Goal: Task Accomplishment & Management: Use online tool/utility

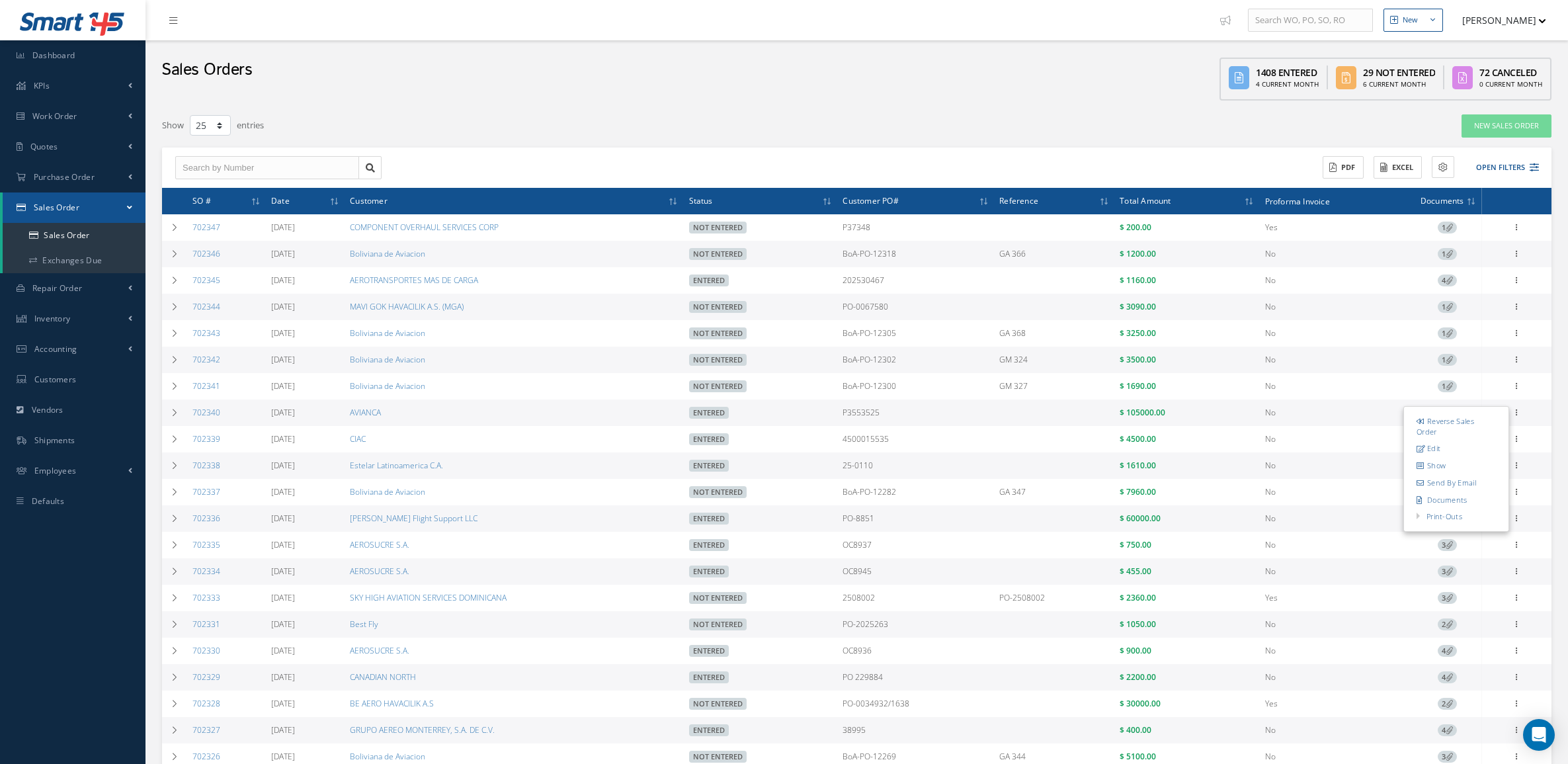
select select "25"
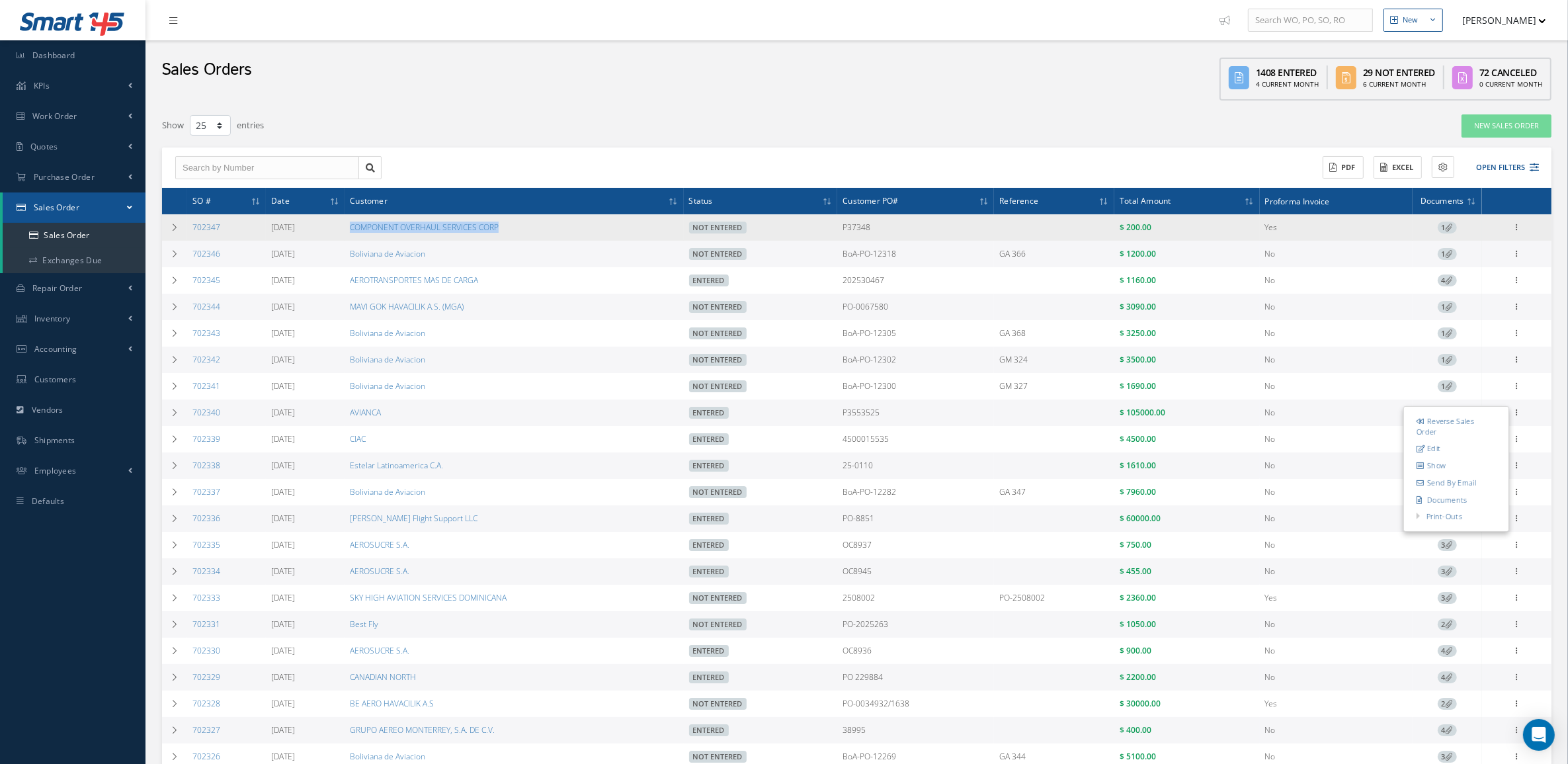
drag, startPoint x: 368, startPoint y: 224, endPoint x: 569, endPoint y: 231, distance: 201.1
click at [569, 231] on td "COMPONENT OVERHAUL SERVICES CORP" at bounding box center [514, 227] width 339 height 26
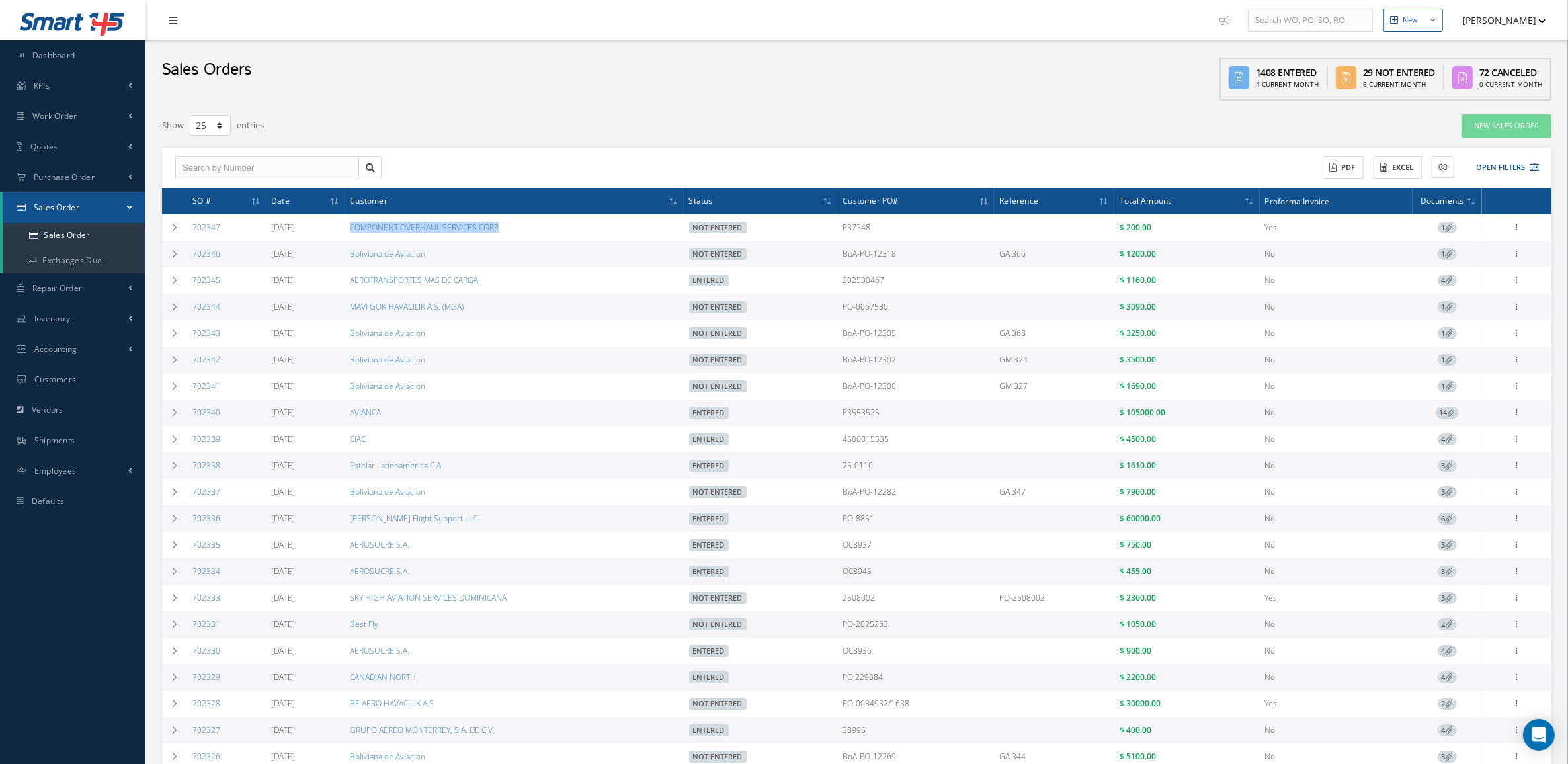
copy link "COMPONENT OVERHAUL SERVICES CORP"
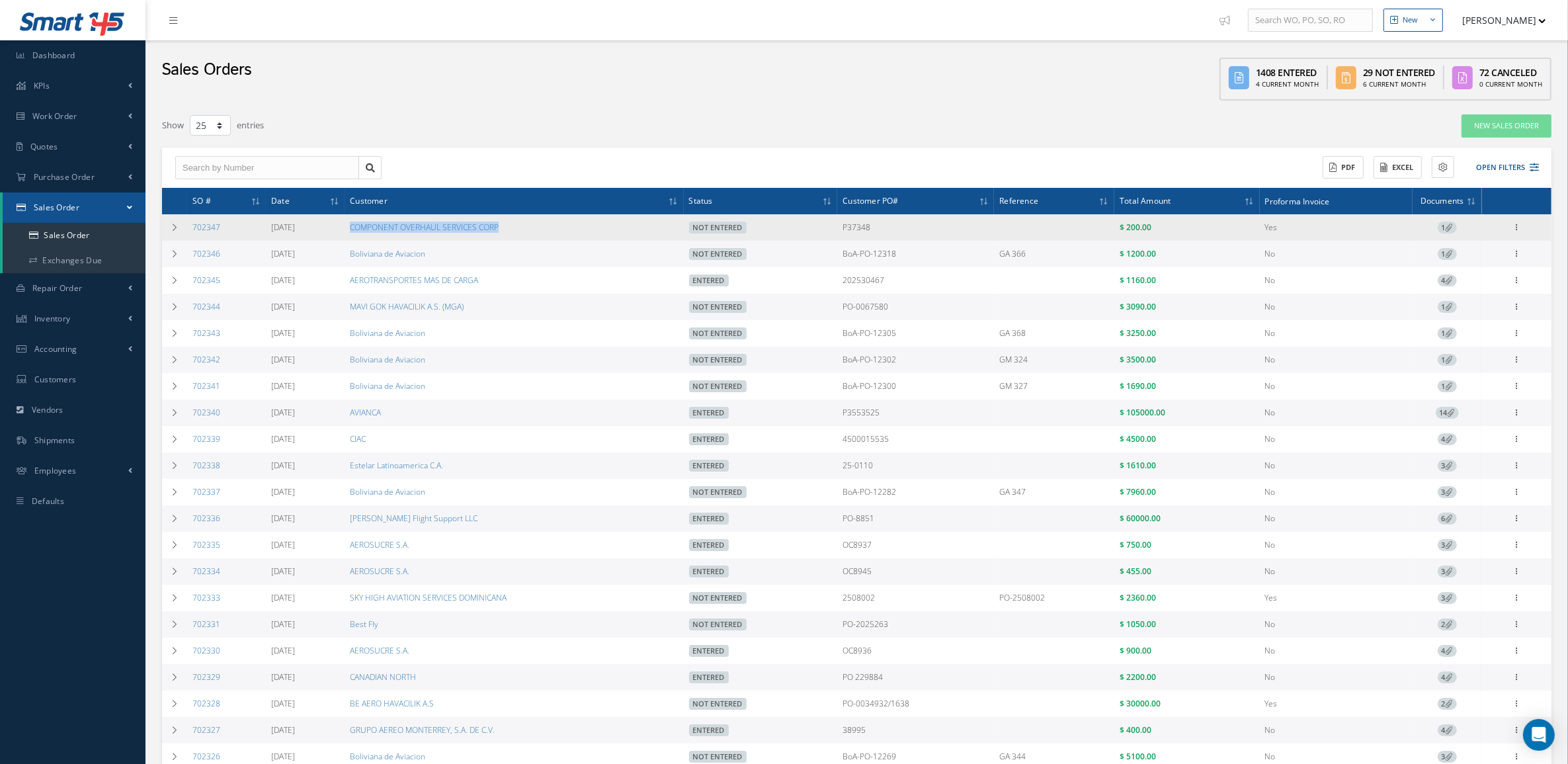
drag, startPoint x: 901, startPoint y: 216, endPoint x: 855, endPoint y: 223, distance: 46.5
click at [855, 223] on td "P37348" at bounding box center [916, 227] width 157 height 26
copy td "P37348"
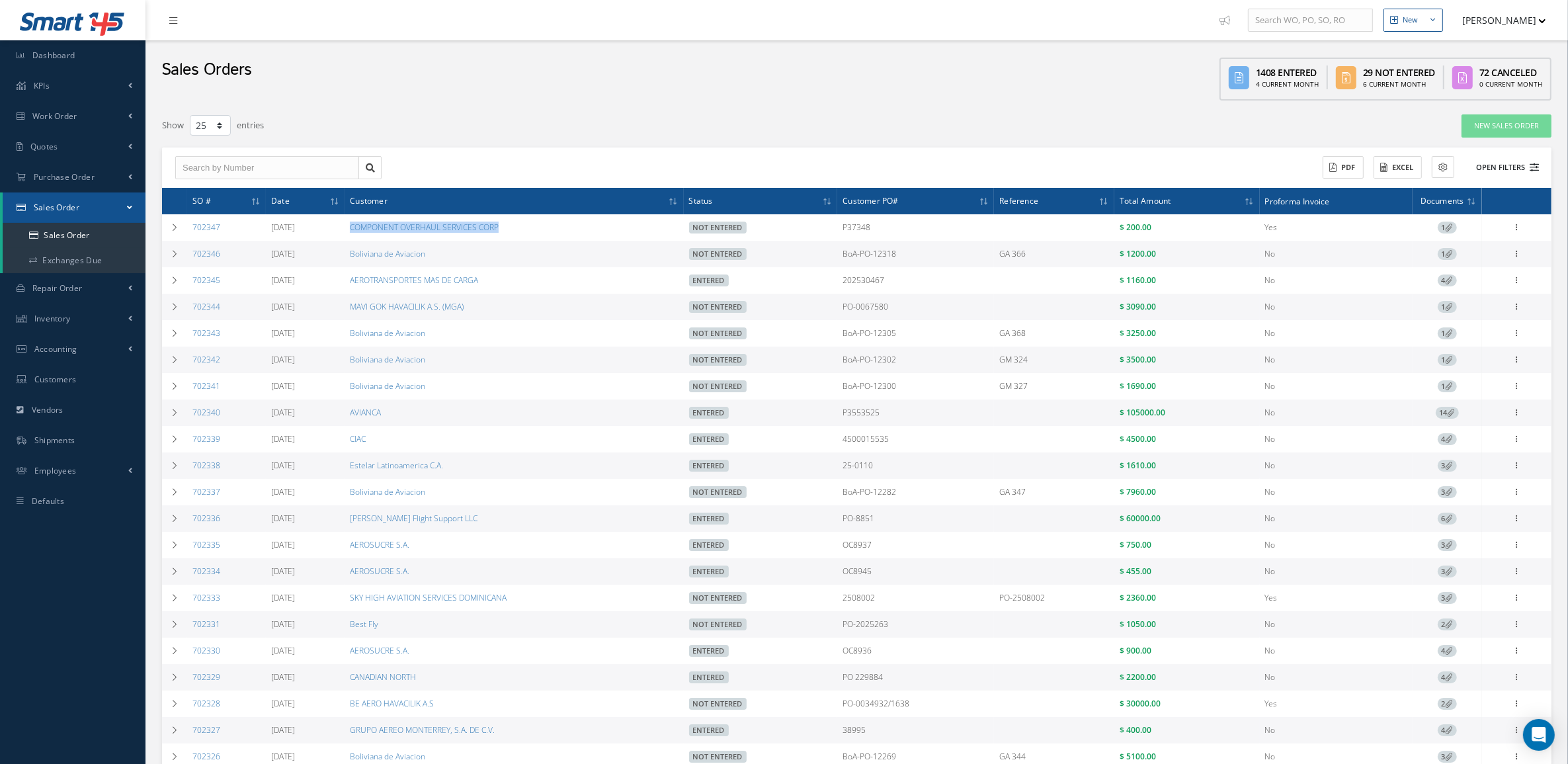
click at [1503, 157] on button "Open Filters" at bounding box center [1501, 167] width 75 height 22
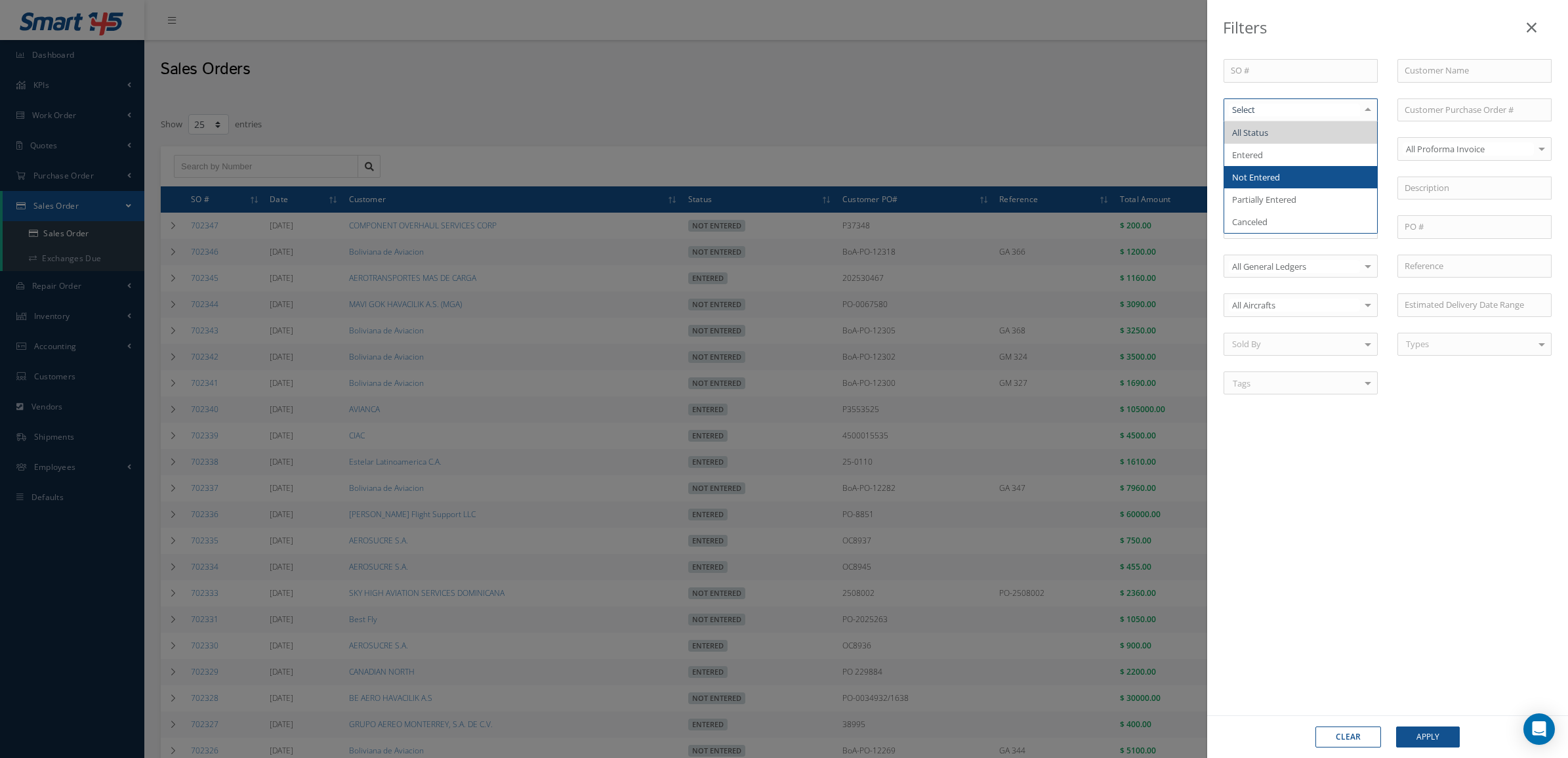
click at [1287, 173] on span "Not Entered" at bounding box center [1300, 177] width 153 height 22
click at [1433, 740] on button "Apply" at bounding box center [1427, 737] width 64 height 21
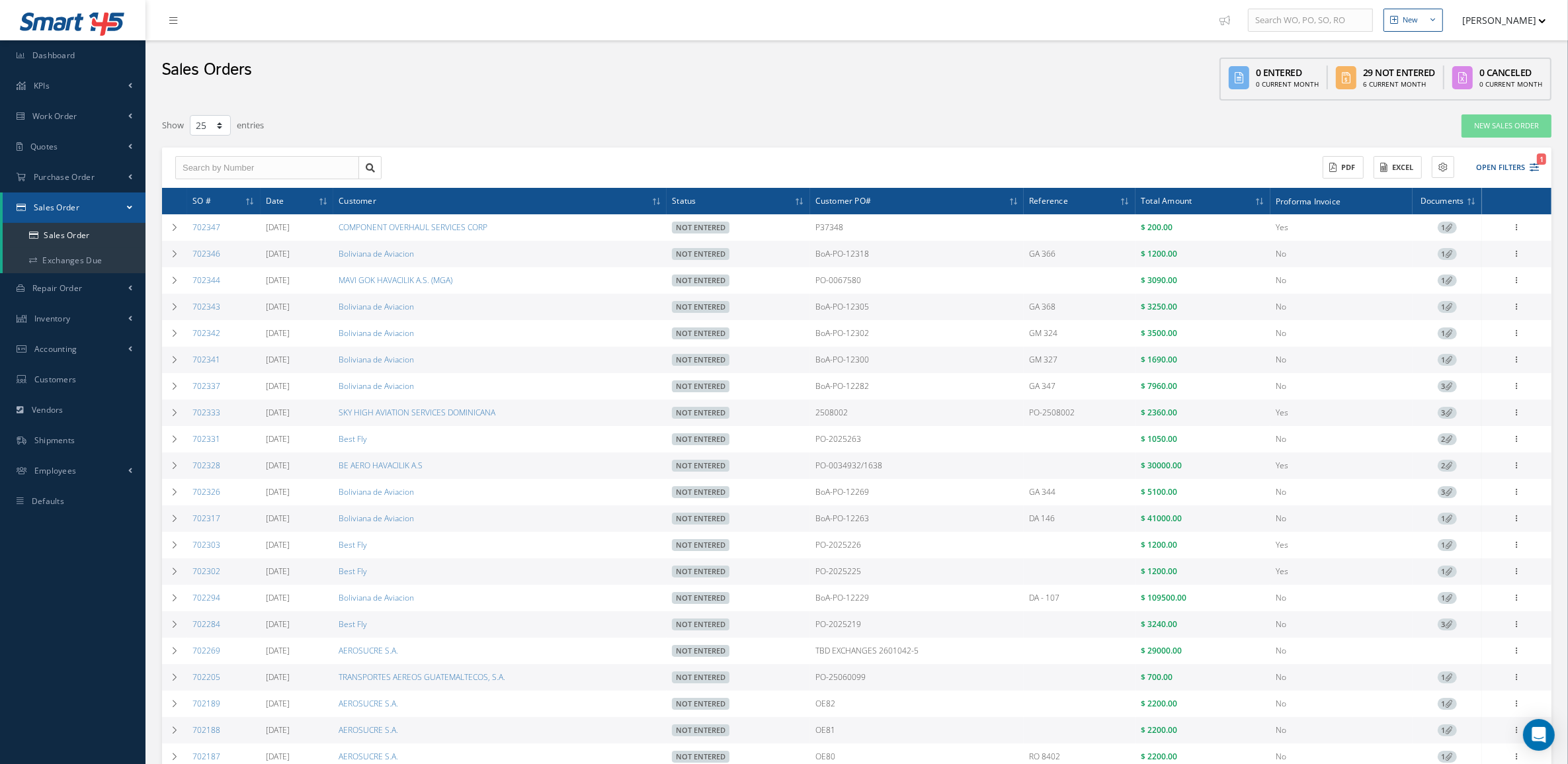
click at [496, 143] on div "Filters SO # Customer Name Select Not Entered All Status Entered Not Entered Pa…" at bounding box center [856, 532] width 1390 height 837
click at [79, 225] on link "Sales Order" at bounding box center [75, 235] width 143 height 25
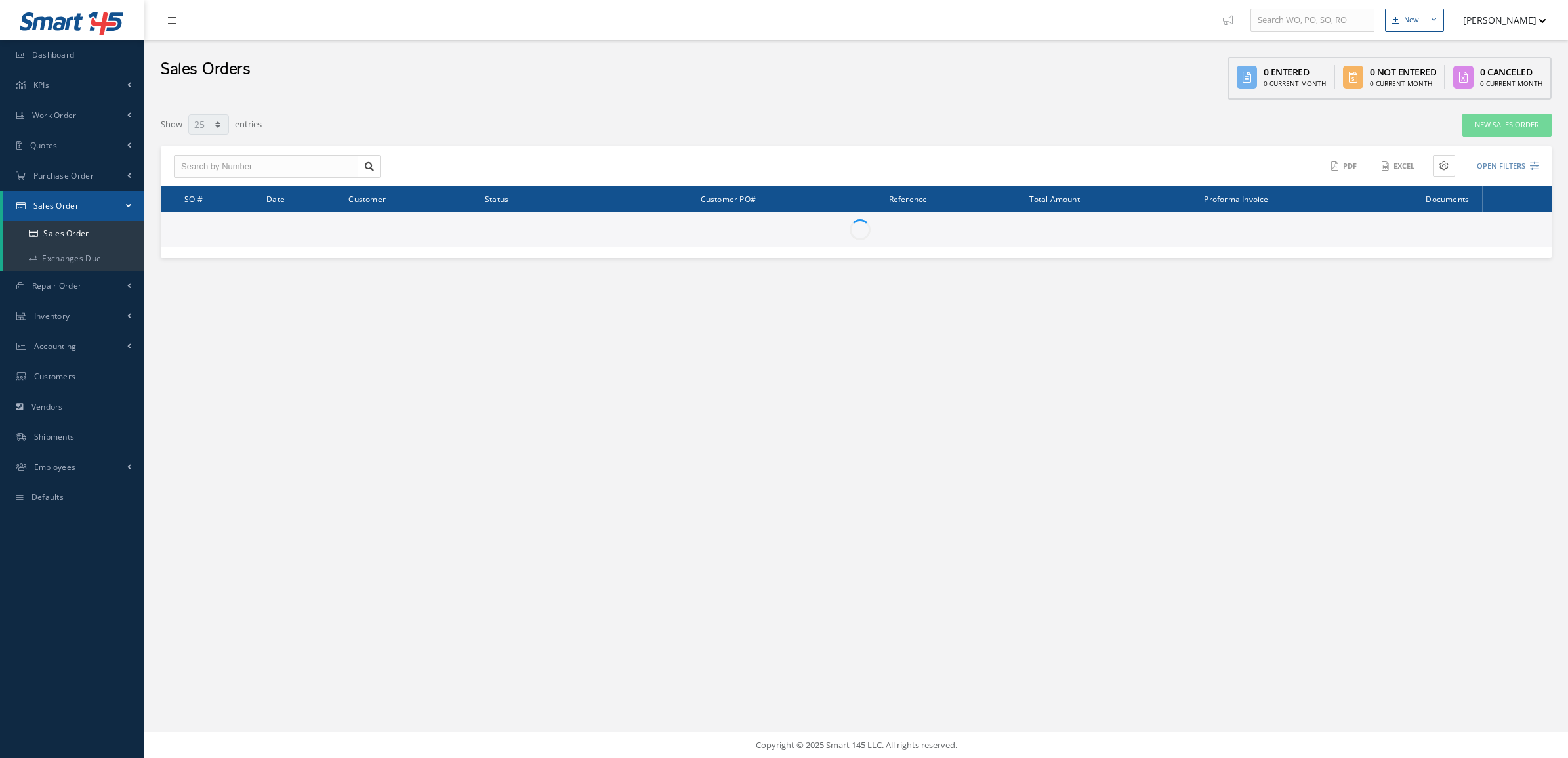
select select "25"
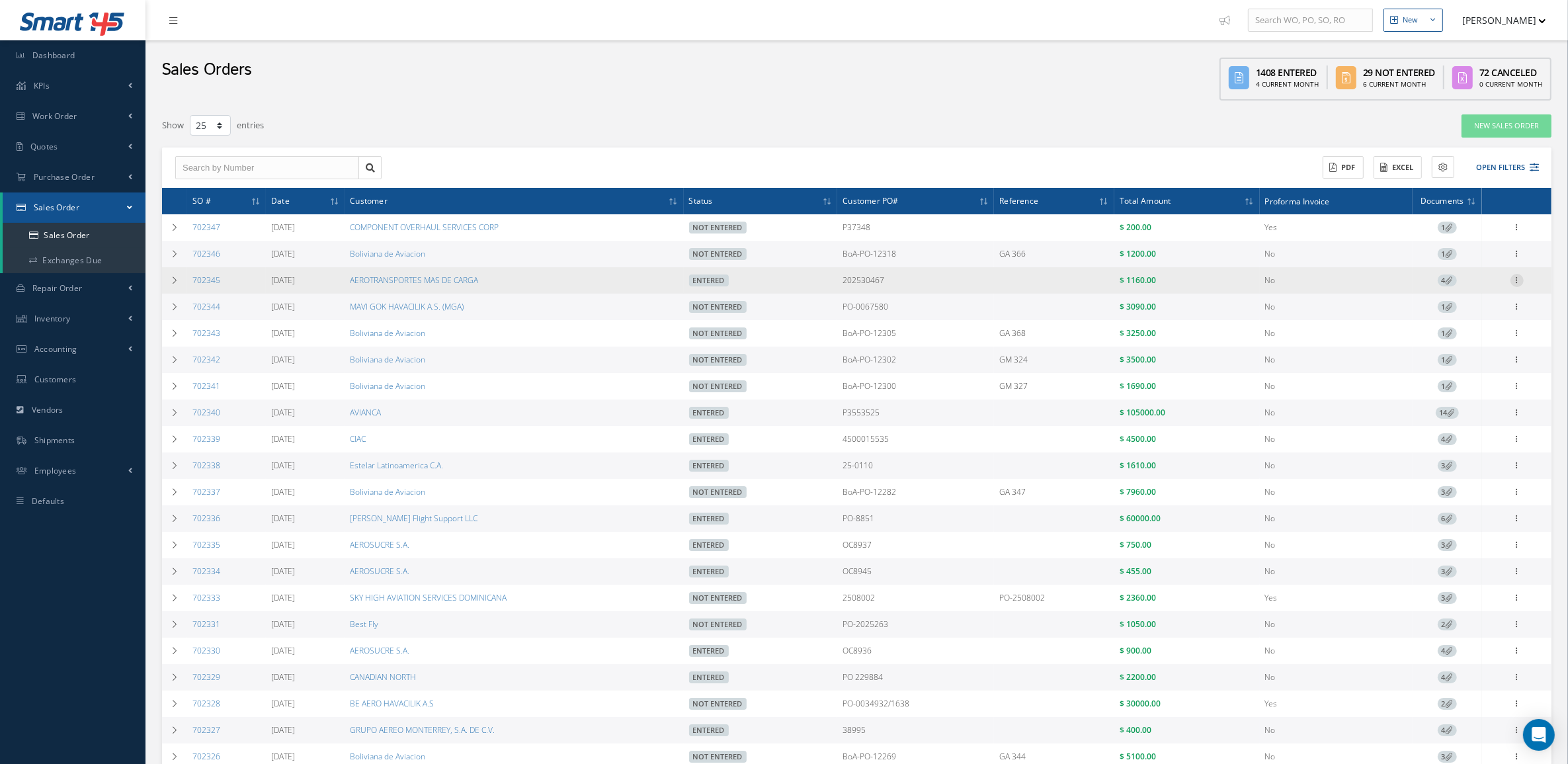
click at [1515, 279] on icon at bounding box center [1517, 280] width 14 height 11
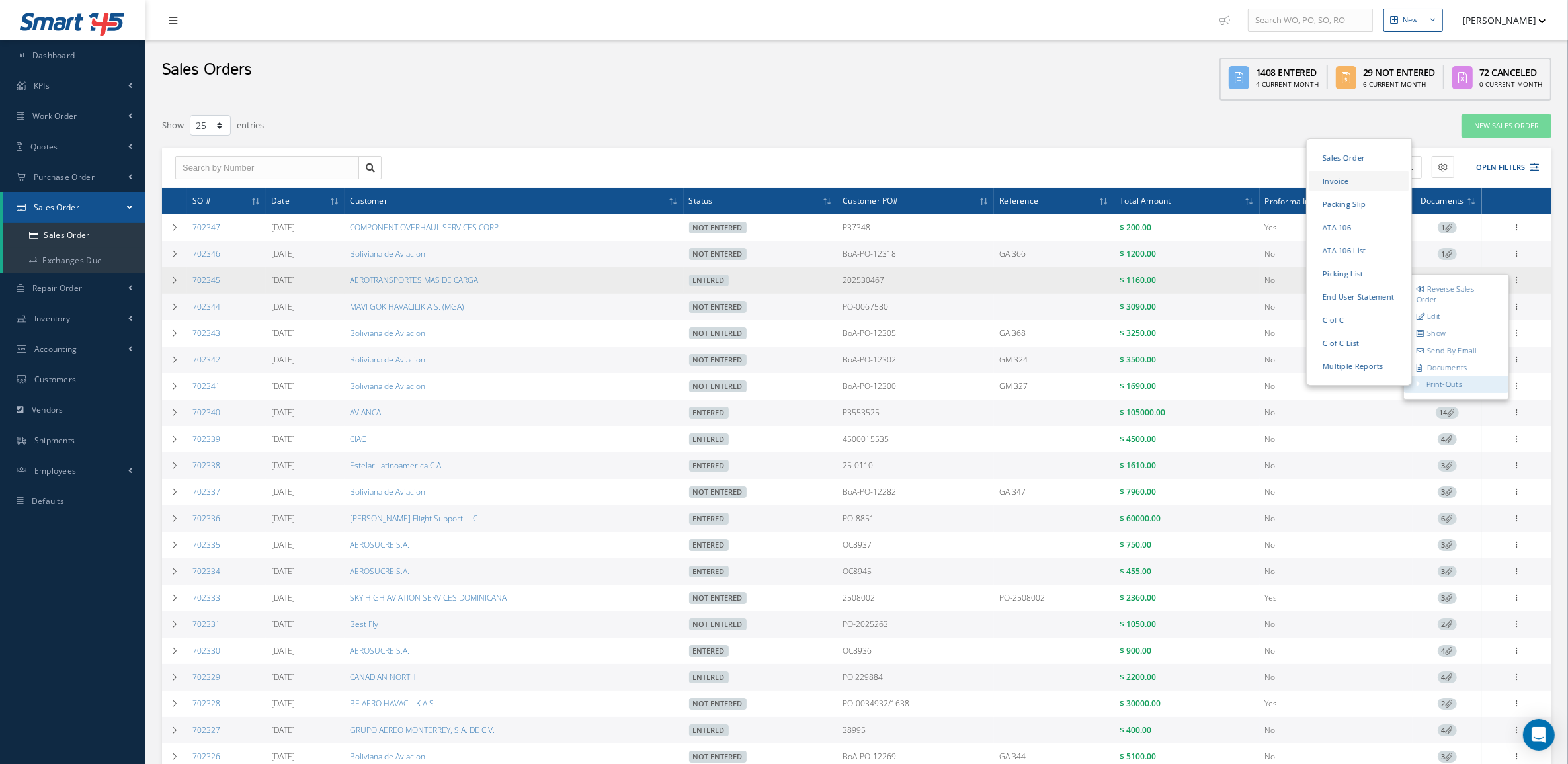
click at [1339, 185] on link "Invoice" at bounding box center [1359, 181] width 99 height 20
